Goal: Navigation & Orientation: Find specific page/section

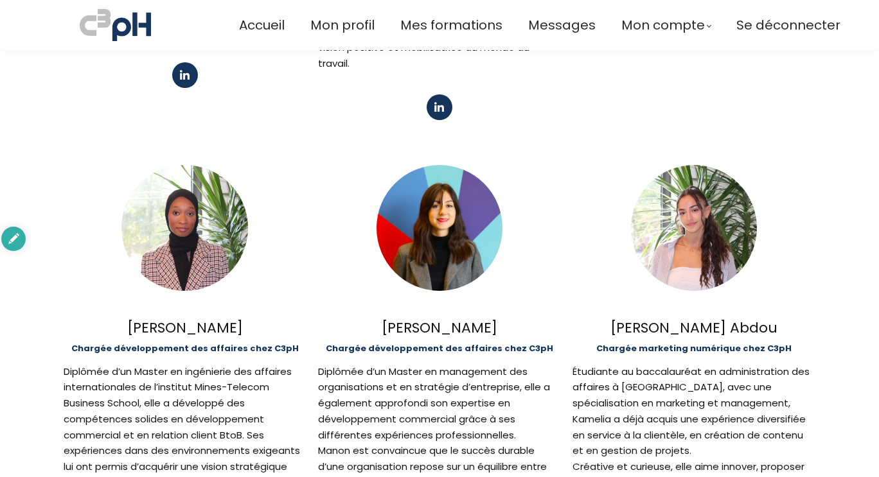
scroll to position [959, 0]
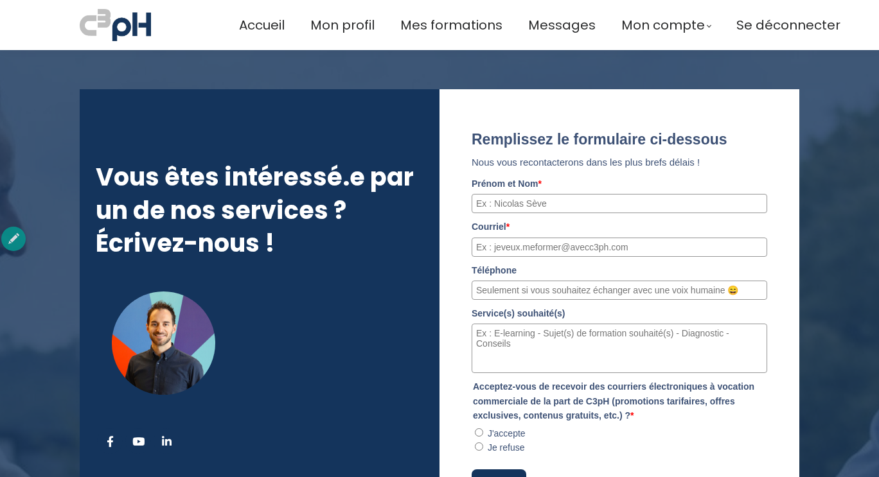
scroll to position [6523, 0]
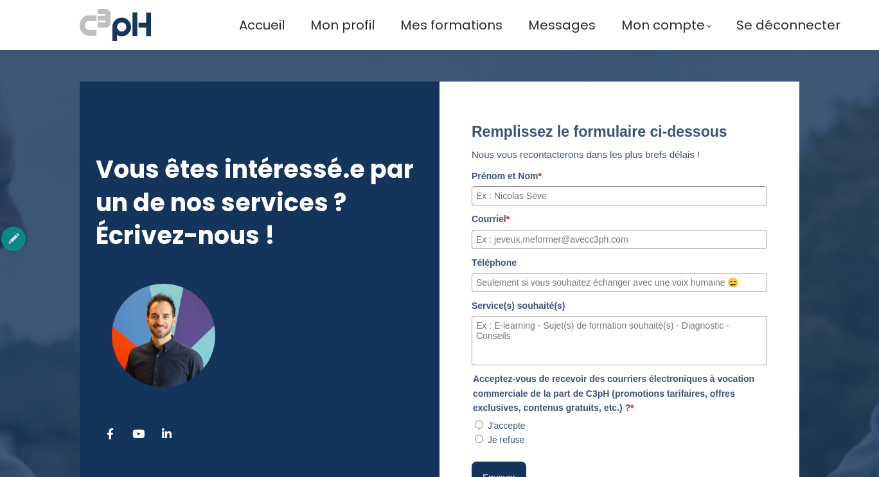
click at [525, 129] on div "Remplissez le formulaire ci-dessous Nous vous recontacterons dans les plus bref…" at bounding box center [620, 308] width 296 height 371
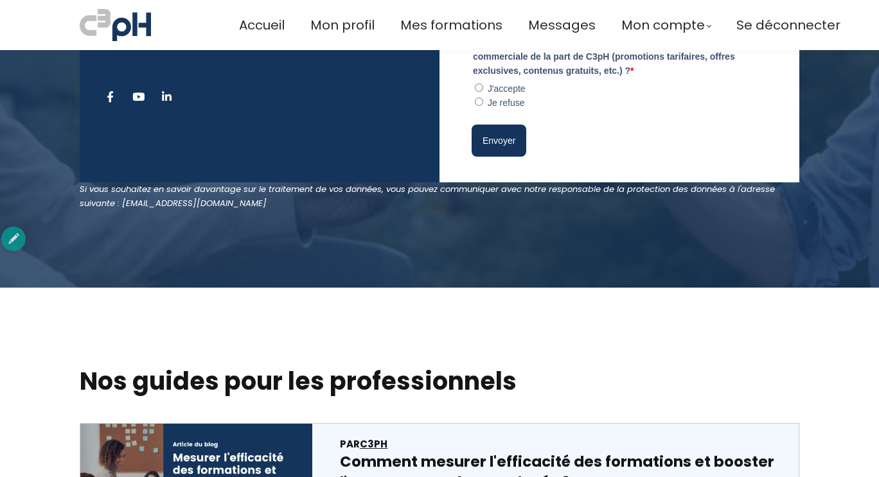
scroll to position [6866, 0]
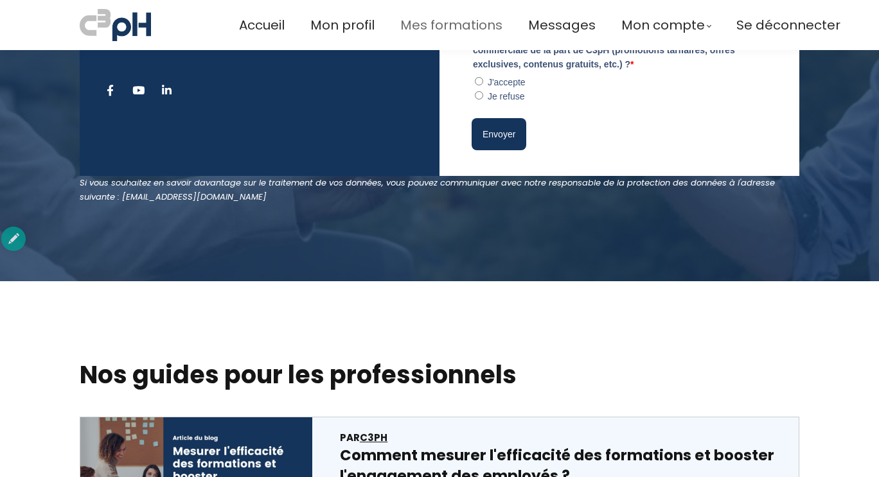
click at [459, 24] on span "Mes formations" at bounding box center [451, 25] width 102 height 21
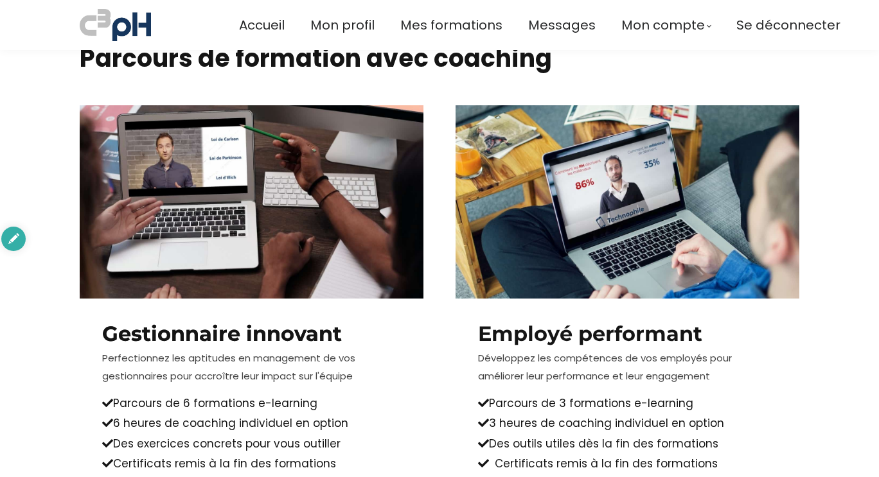
scroll to position [2095, 0]
